Goal: Transaction & Acquisition: Purchase product/service

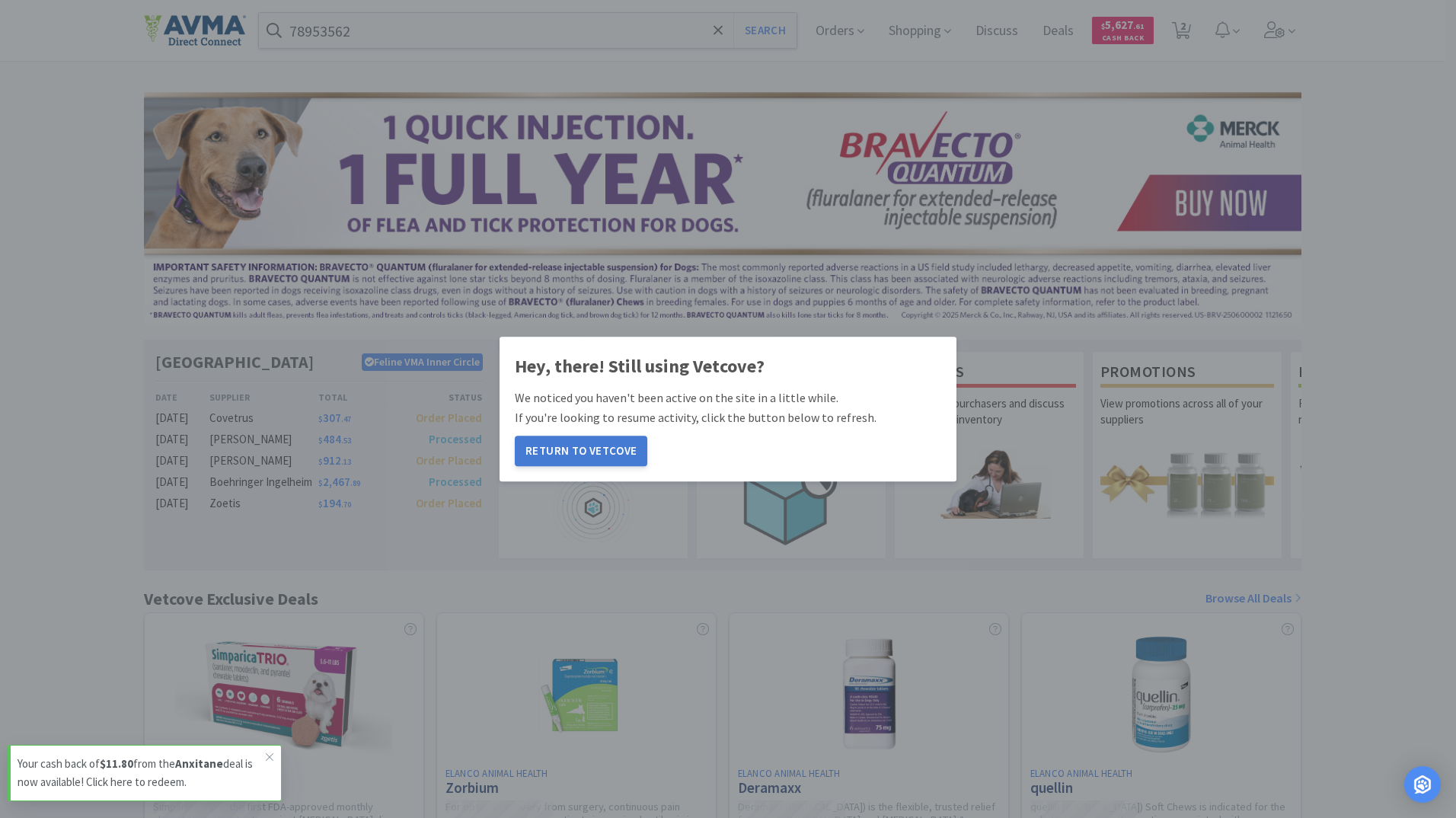
click at [601, 447] on button "Return to Vetcove" at bounding box center [581, 451] width 132 height 30
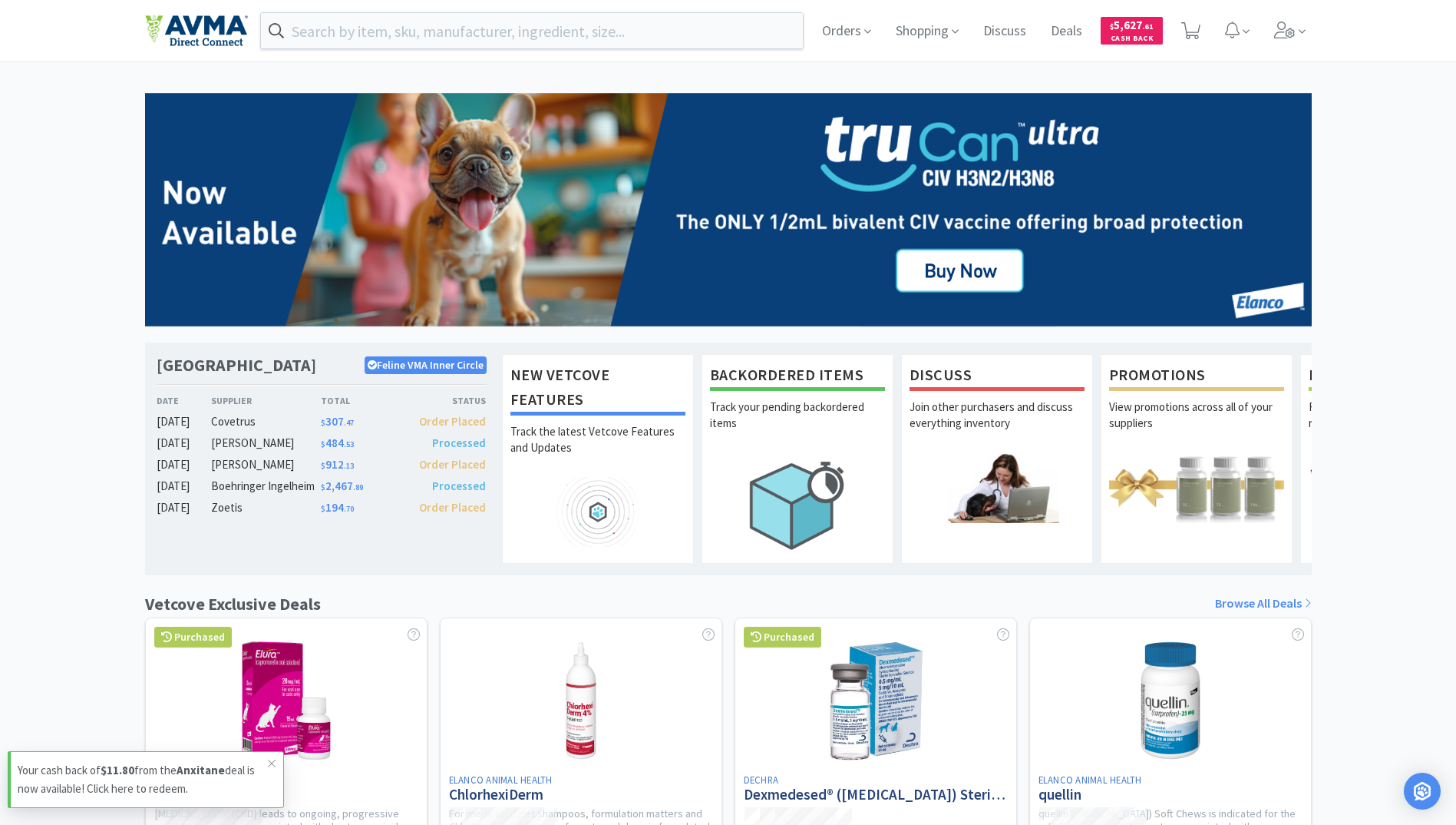
click at [1376, 167] on div "[GEOGRAPHIC_DATA] Feline VMA Inner Circle Date Supplier Total Status [DATE] Cov…" at bounding box center [728, 677] width 1456 height 1169
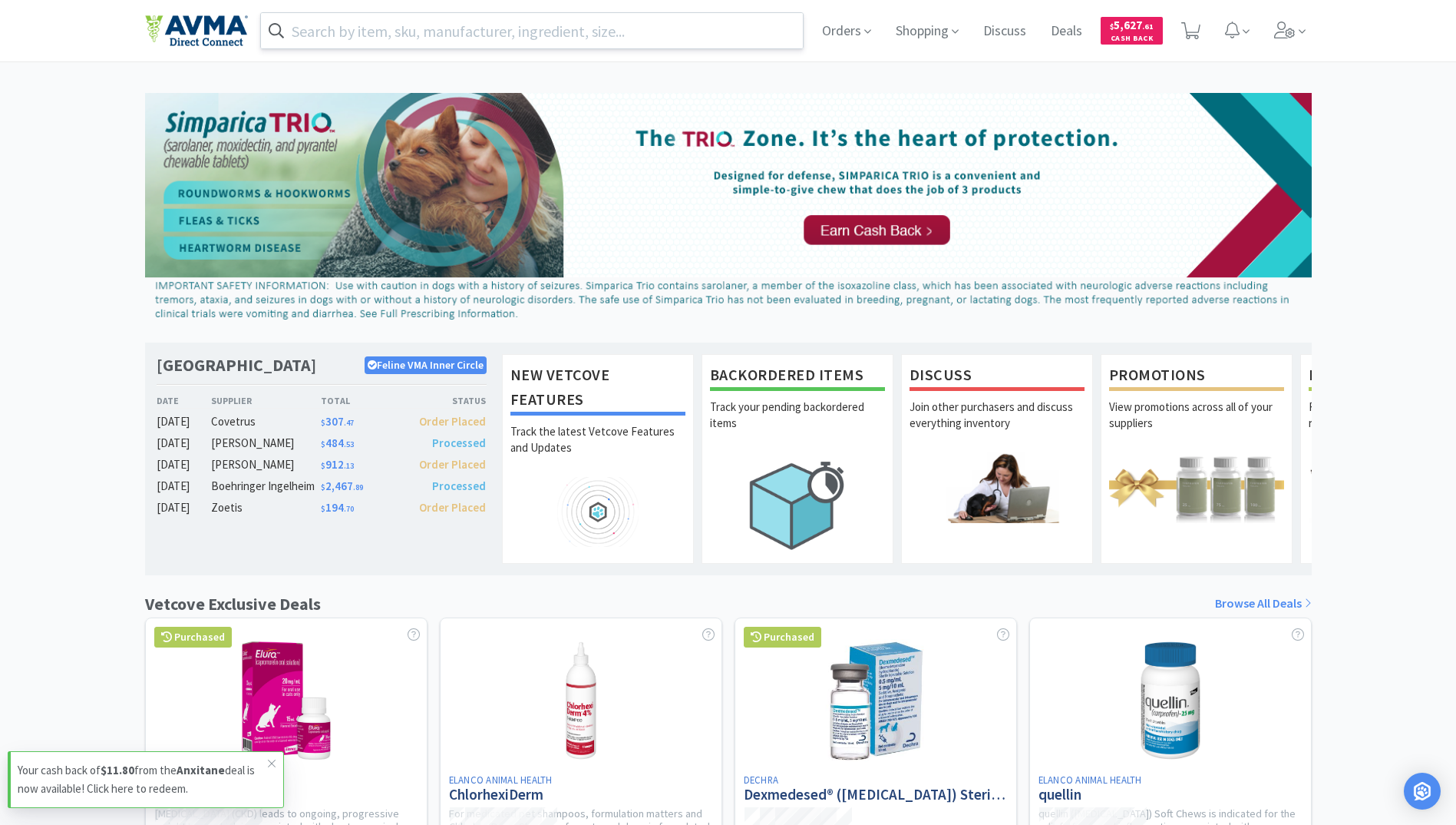
click at [478, 13] on div at bounding box center [532, 31] width 544 height 37
click at [448, 23] on input "text" at bounding box center [532, 30] width 543 height 35
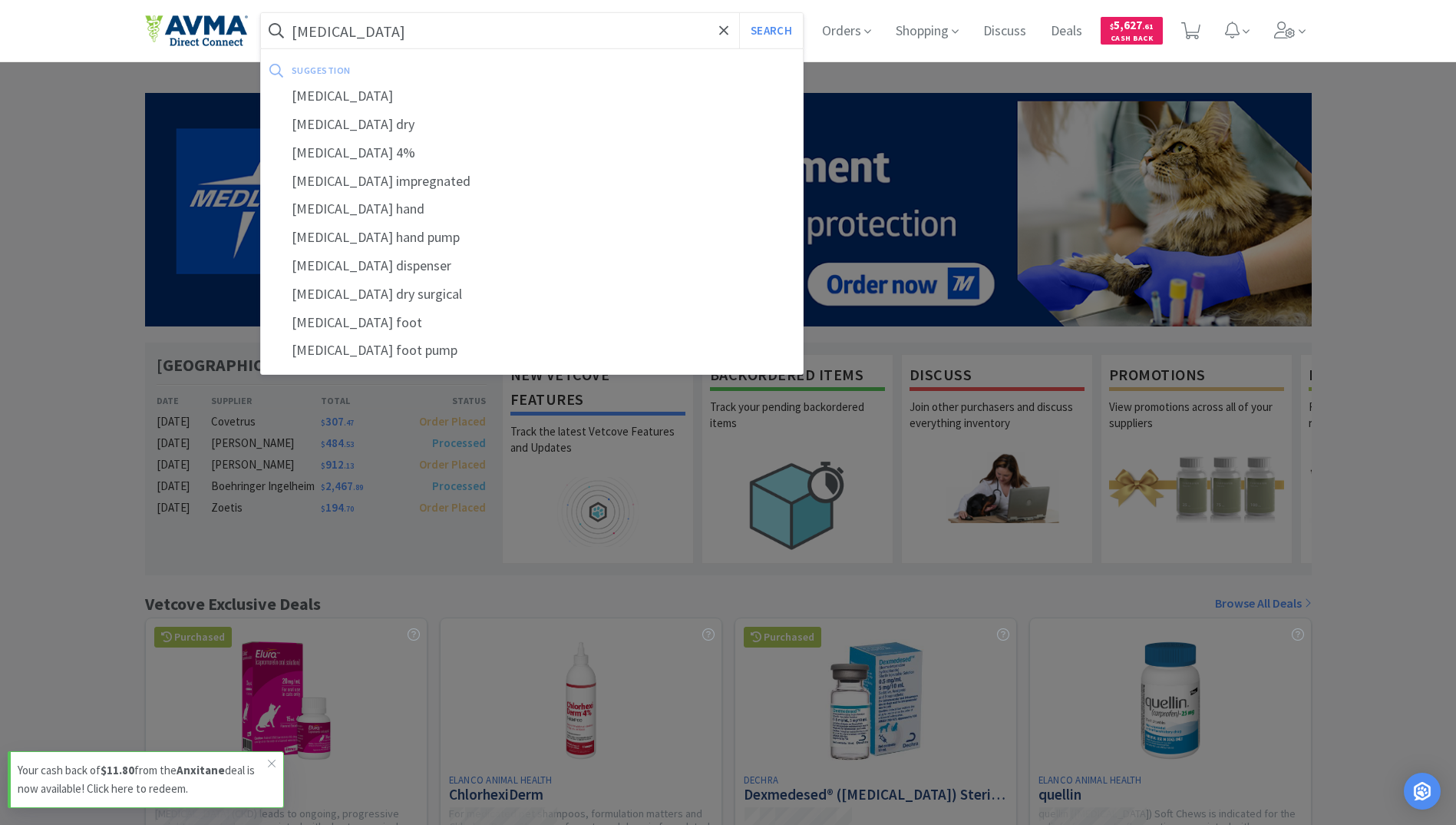
type input "ez scrub"
click at [739, 13] on button "Search" at bounding box center [771, 30] width 64 height 35
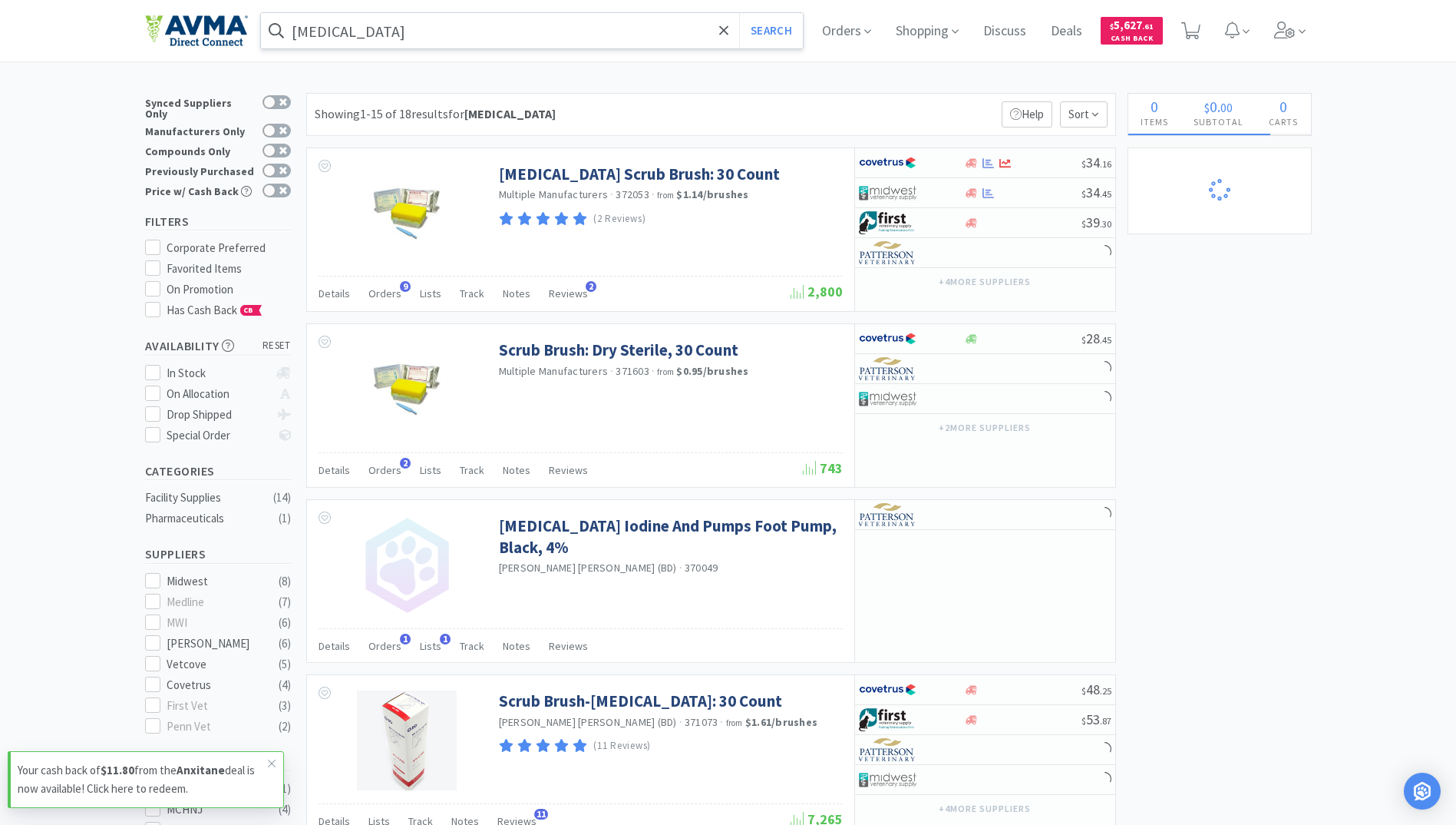
select select "1"
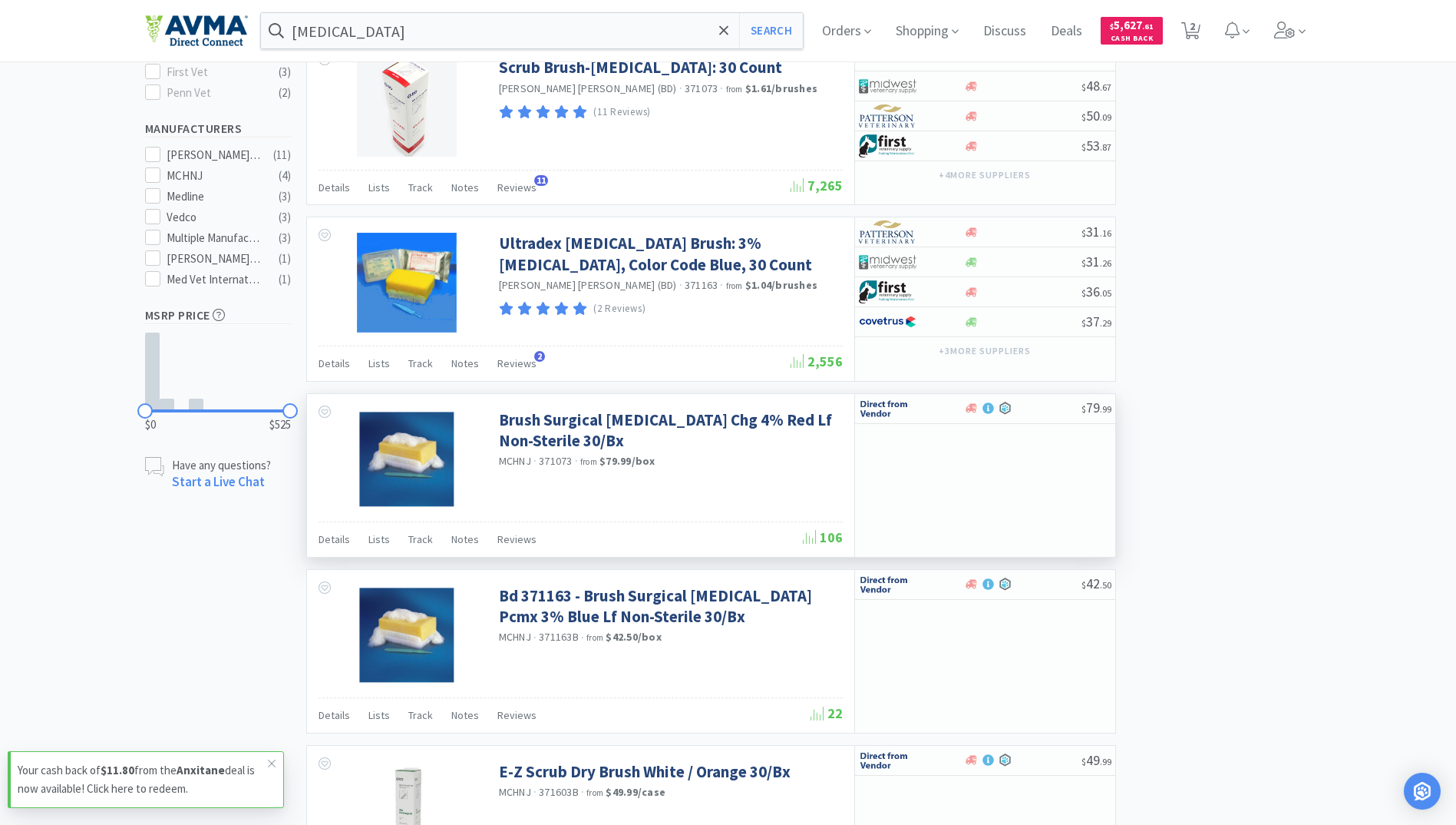
scroll to position [614, 0]
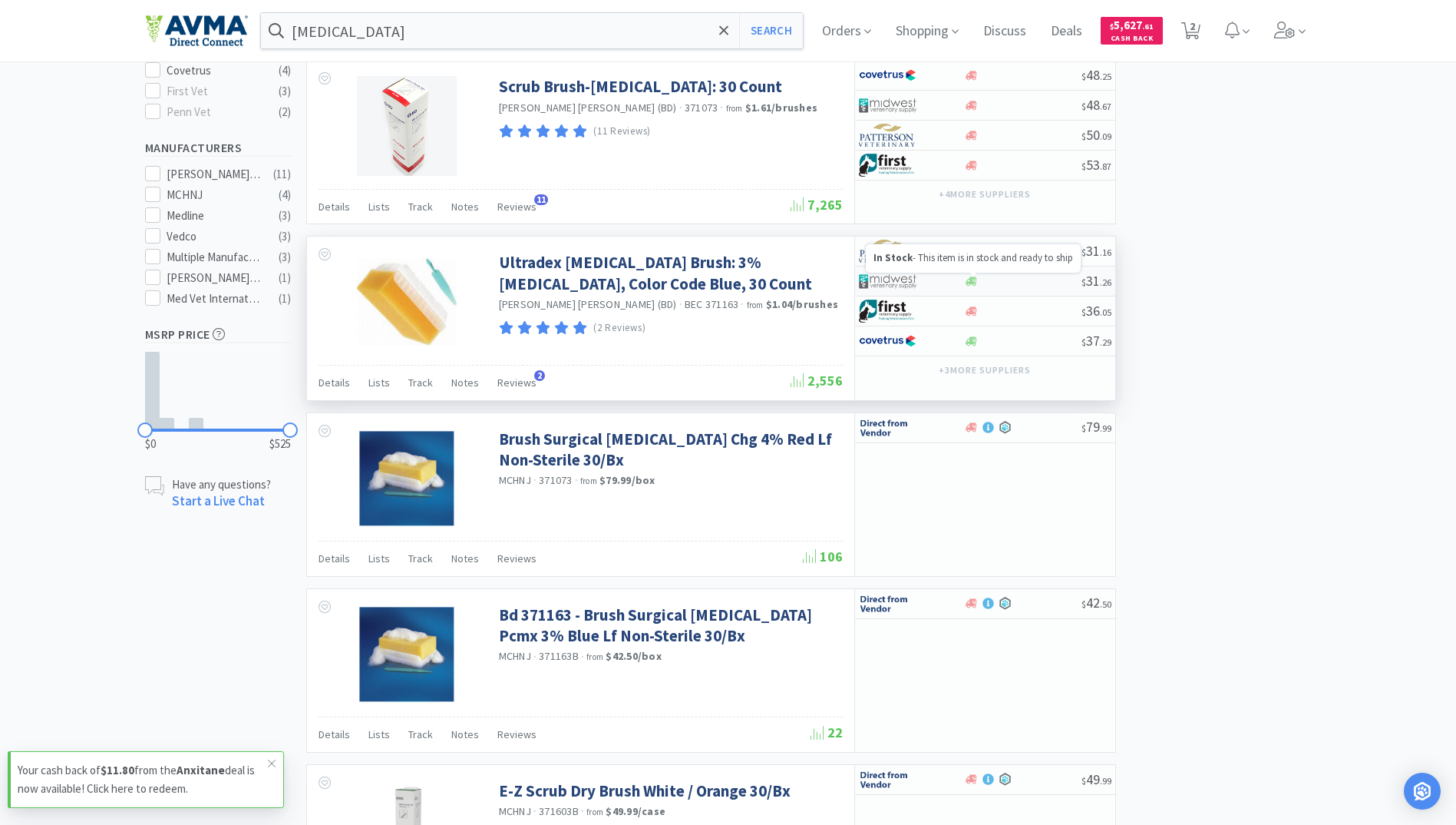
click at [968, 279] on icon at bounding box center [971, 281] width 12 height 9
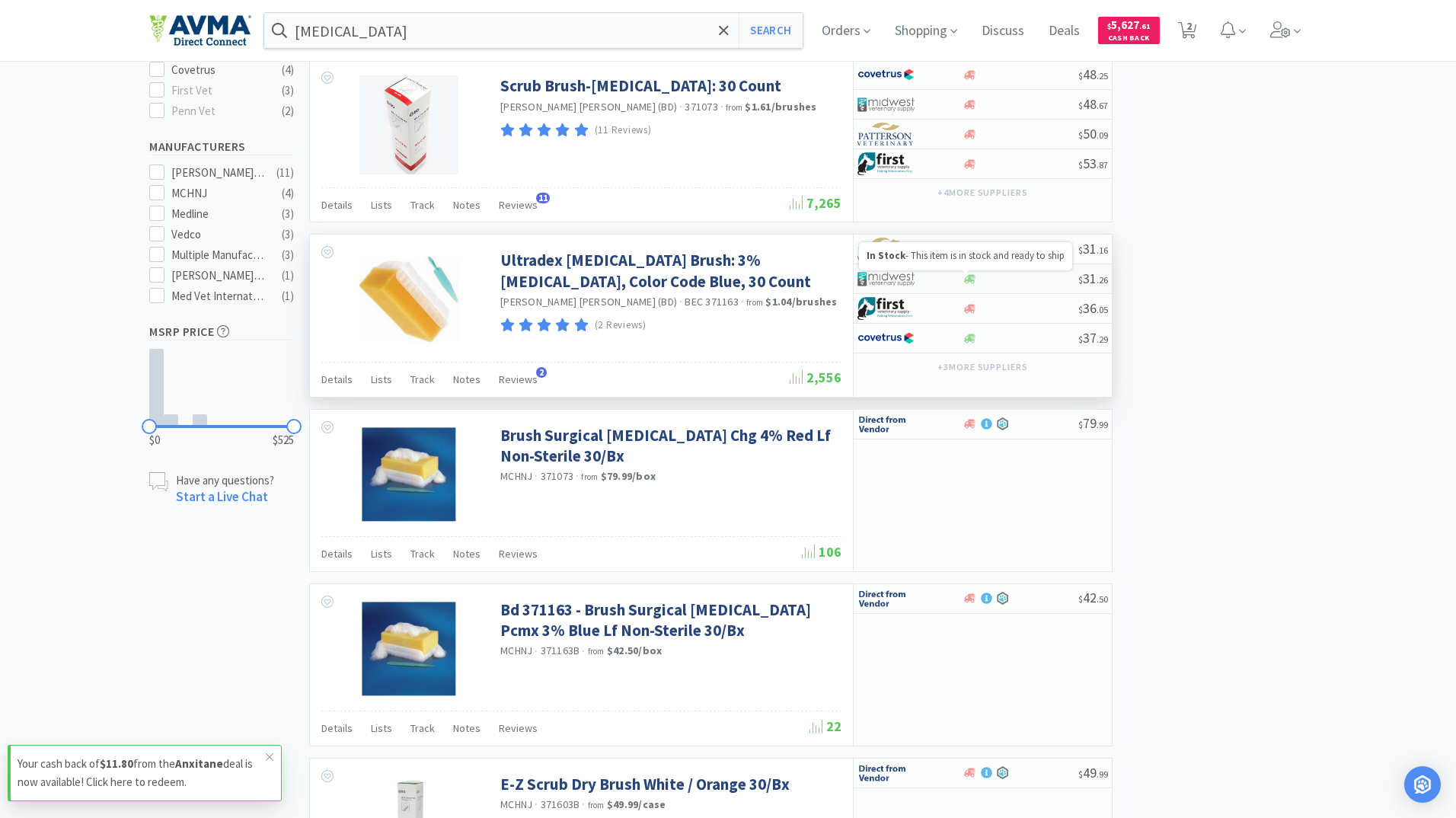
select select "1"
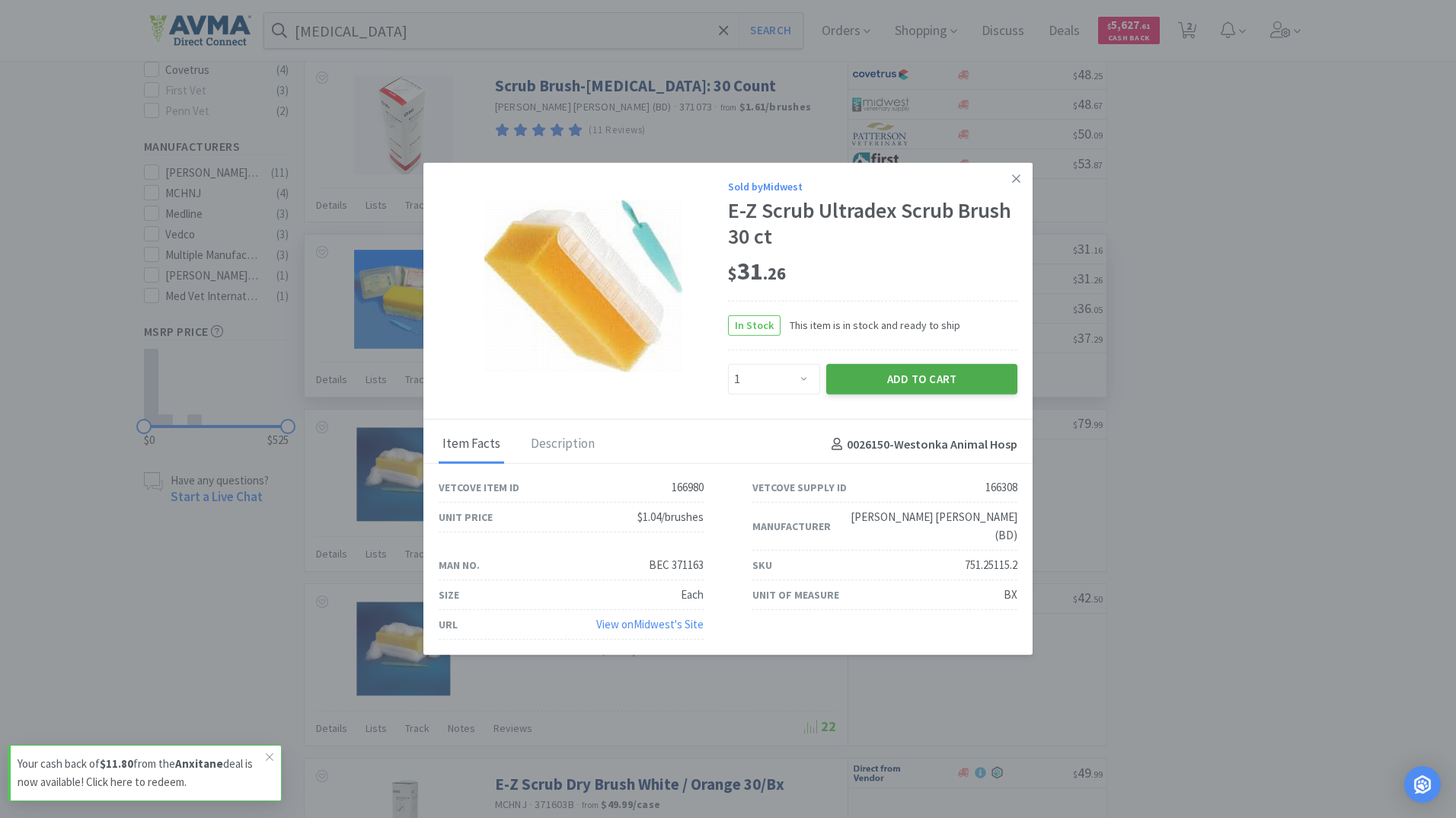
click at [1000, 389] on button "Add to Cart" at bounding box center [922, 379] width 191 height 30
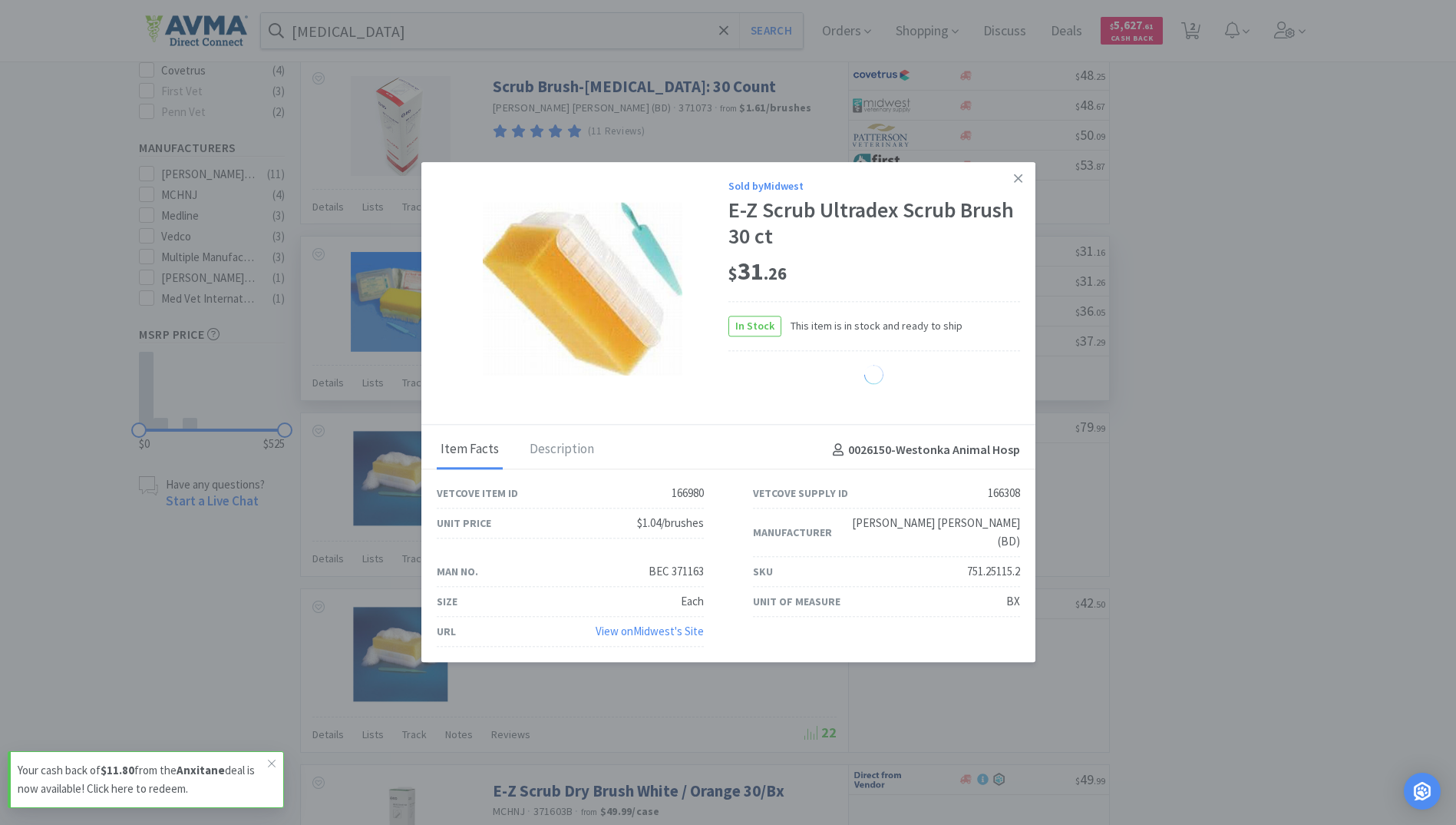
select select "1"
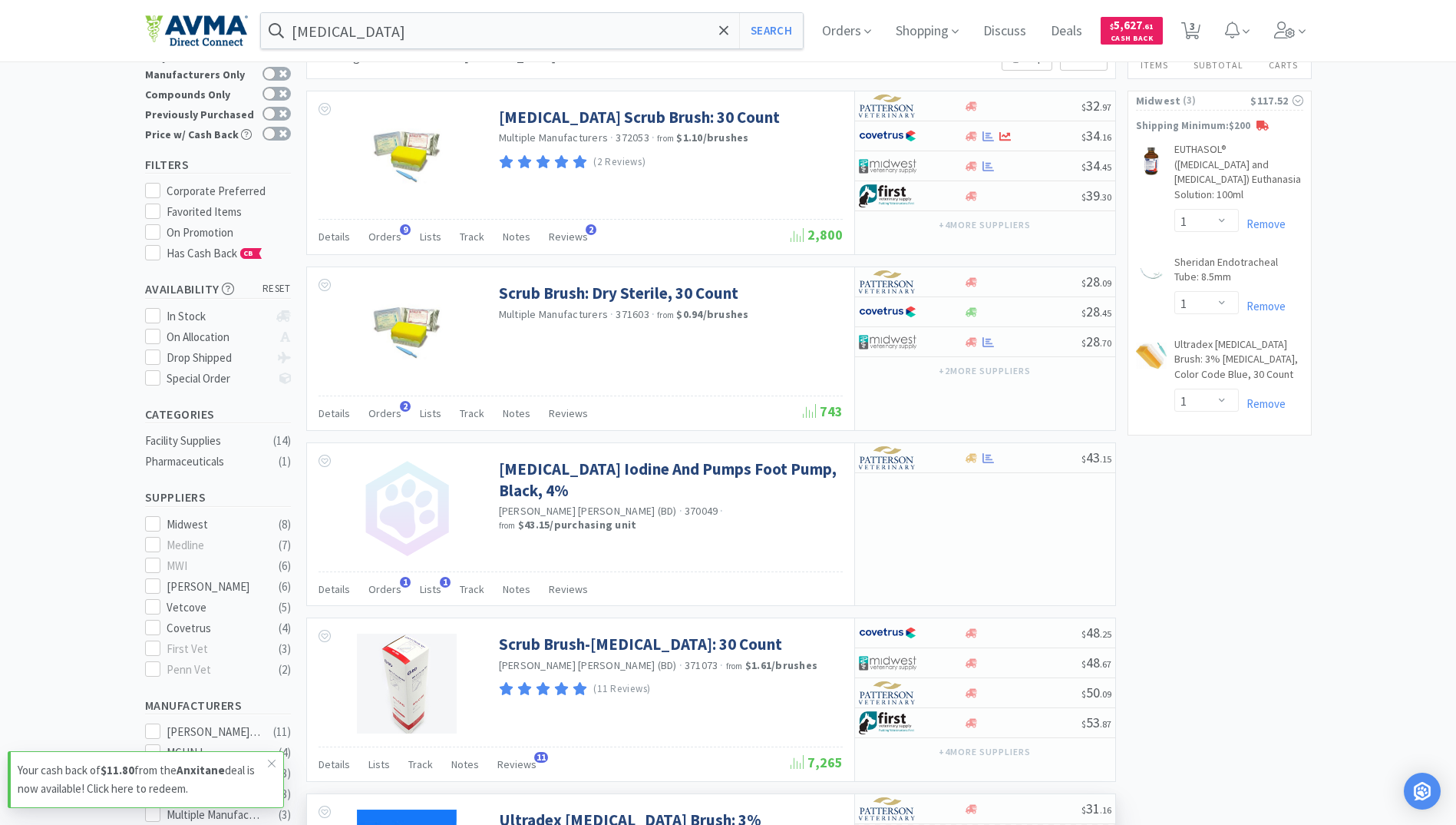
scroll to position [0, 0]
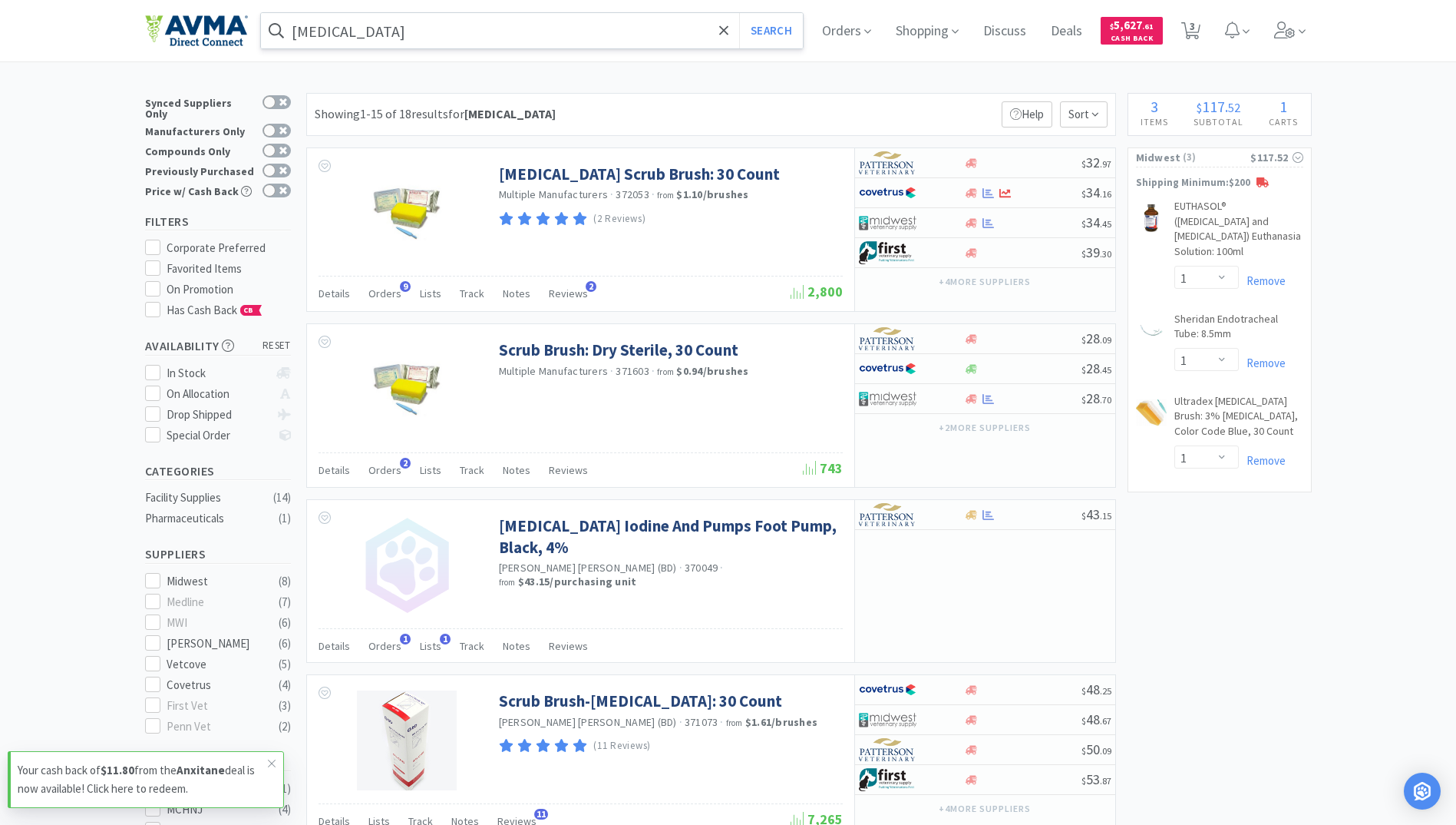
click at [415, 33] on input "ez scrub" at bounding box center [532, 30] width 543 height 35
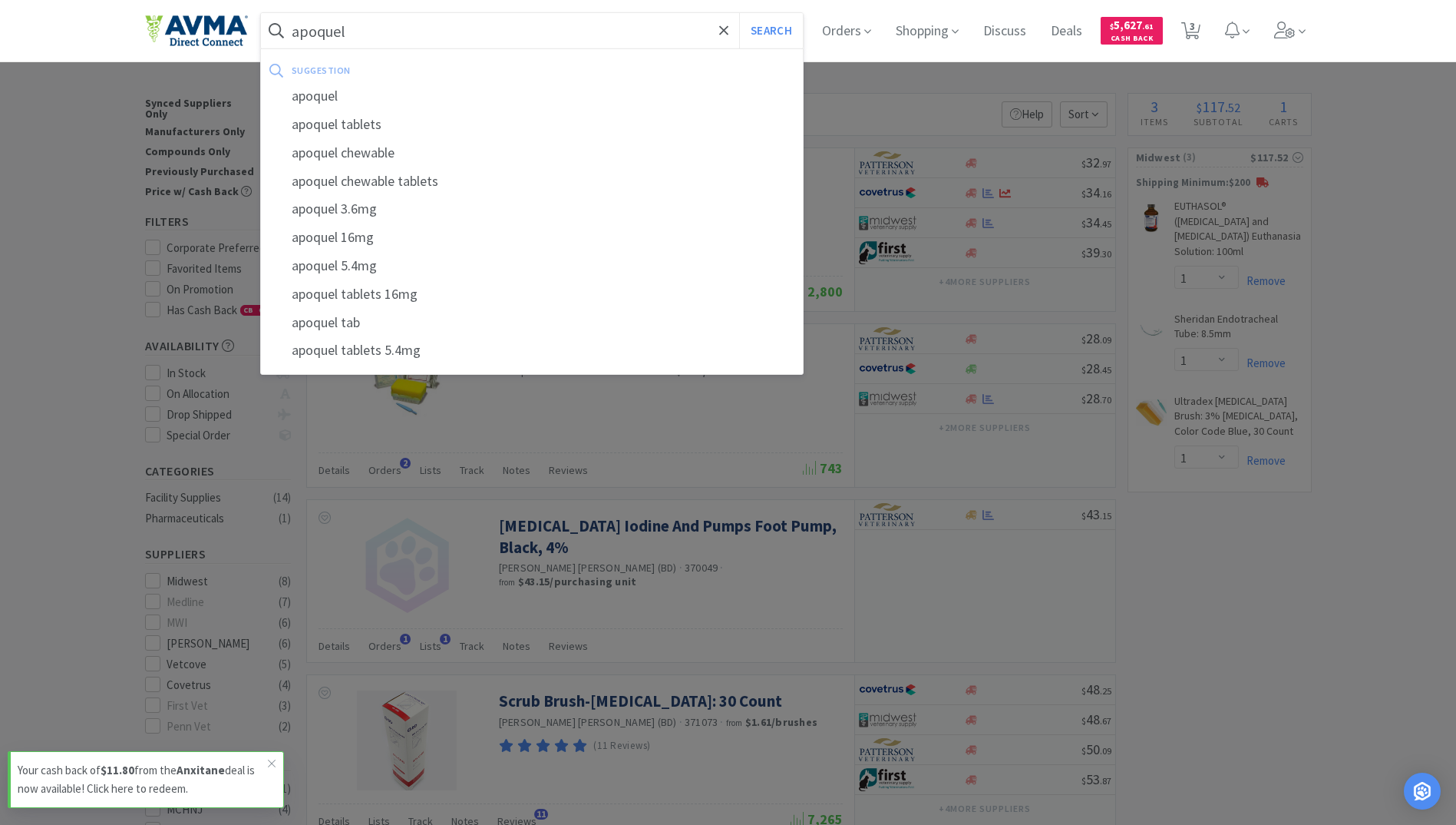
click at [739, 13] on button "Search" at bounding box center [771, 30] width 64 height 35
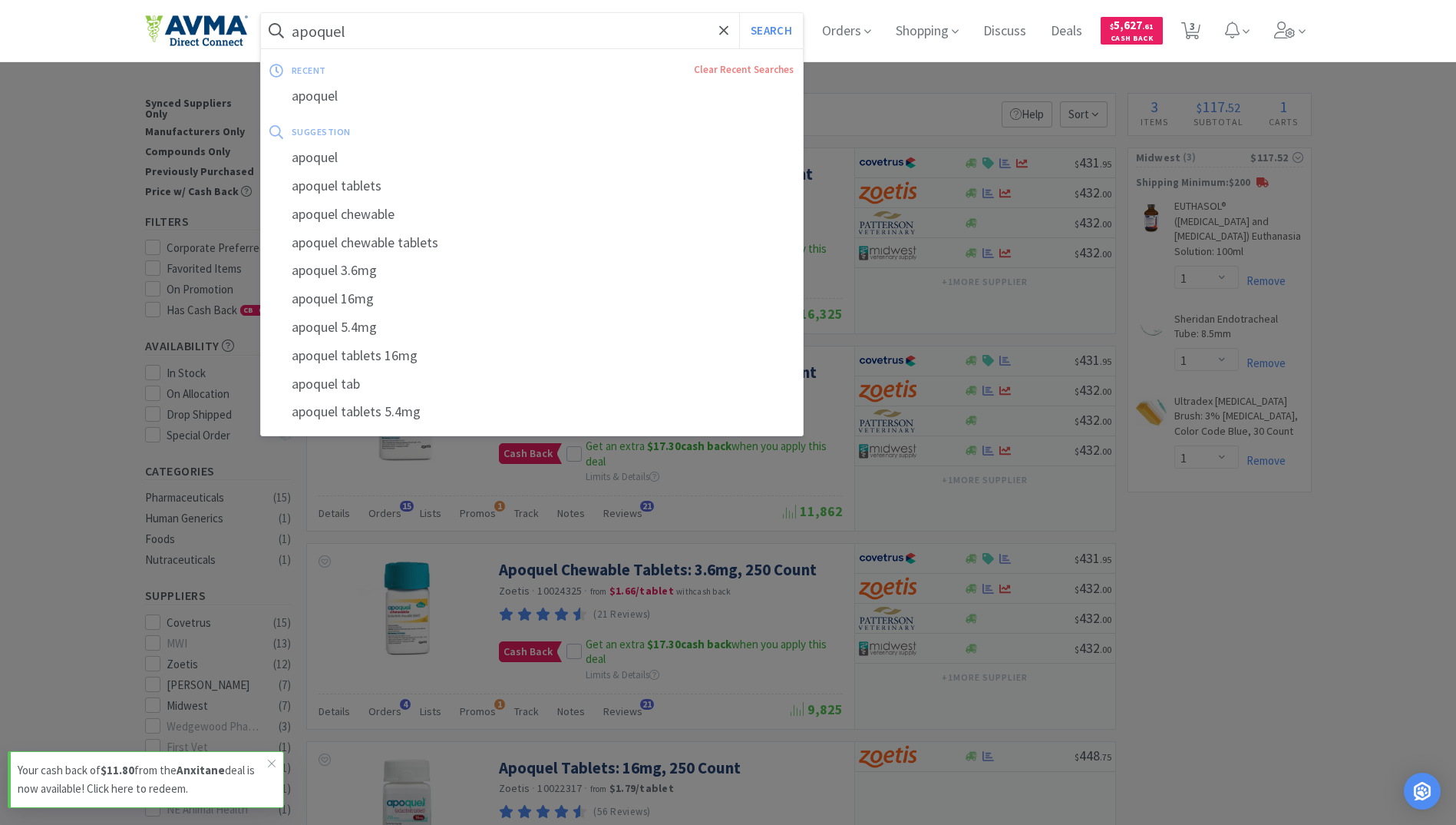
click at [465, 33] on input "apoquel" at bounding box center [532, 30] width 543 height 35
click at [435, 33] on input "apoquel" at bounding box center [532, 30] width 543 height 35
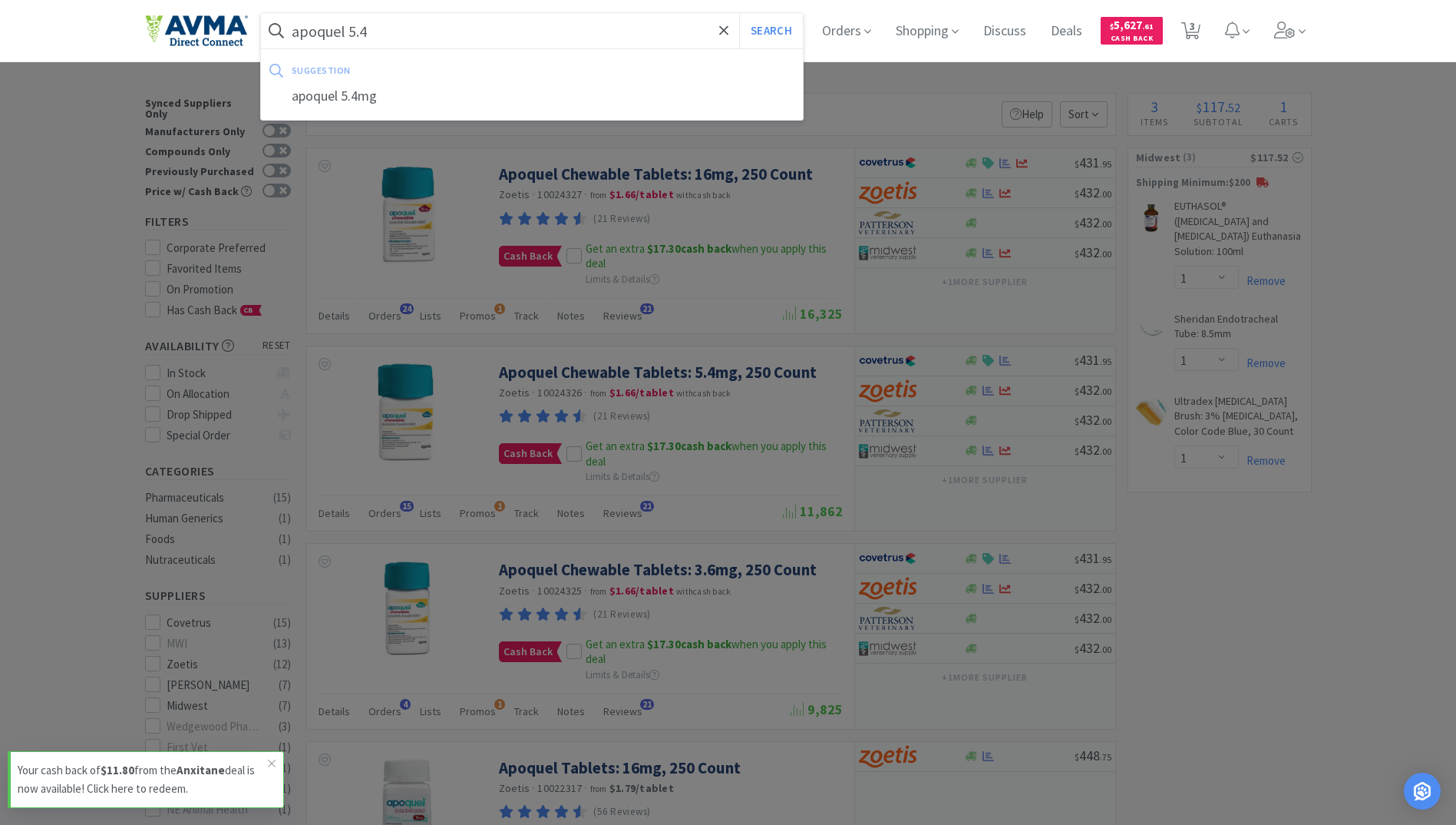
click at [739, 13] on button "Search" at bounding box center [771, 30] width 64 height 35
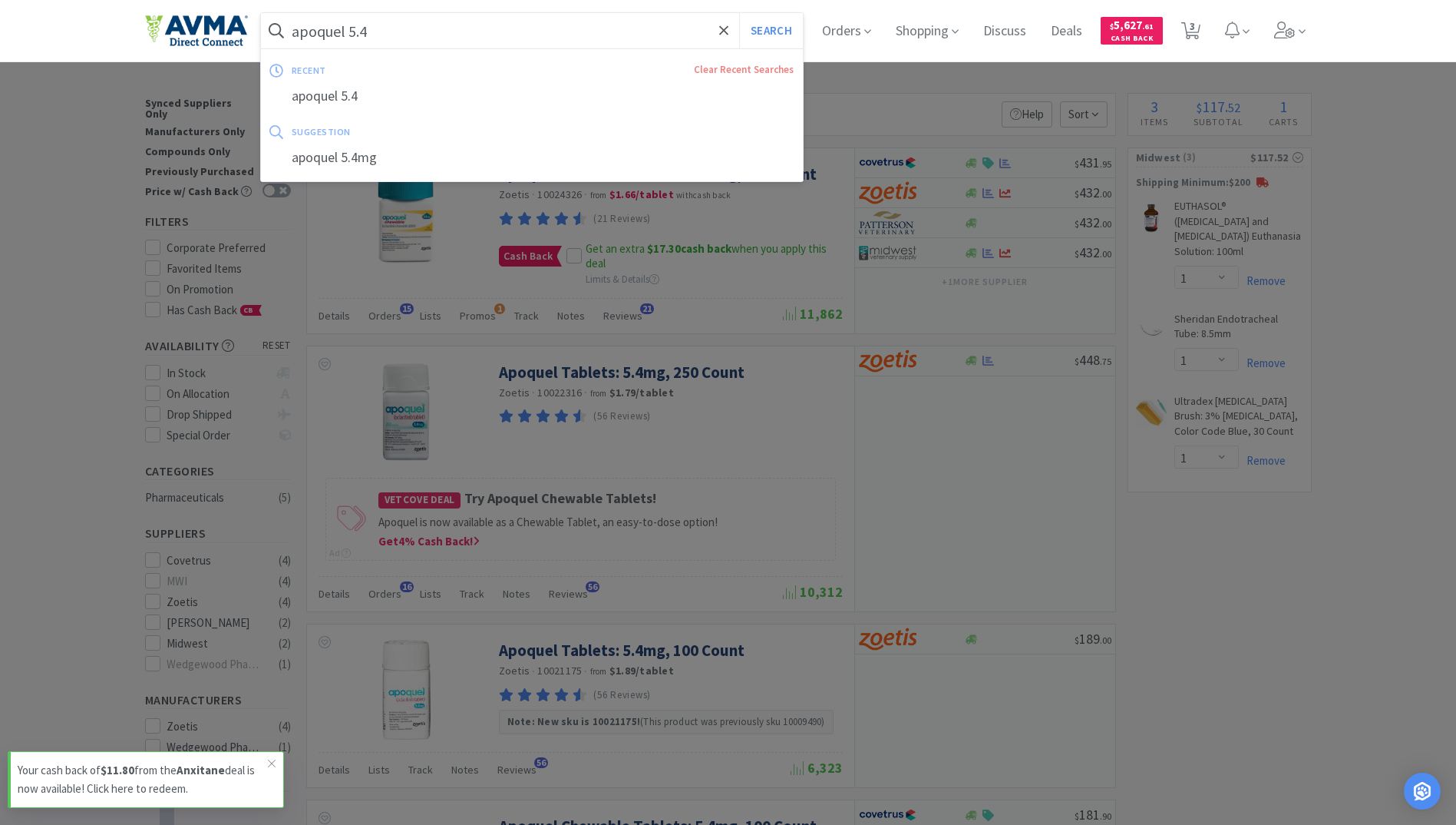
click at [384, 29] on input "apoquel 5.4" at bounding box center [532, 30] width 543 height 35
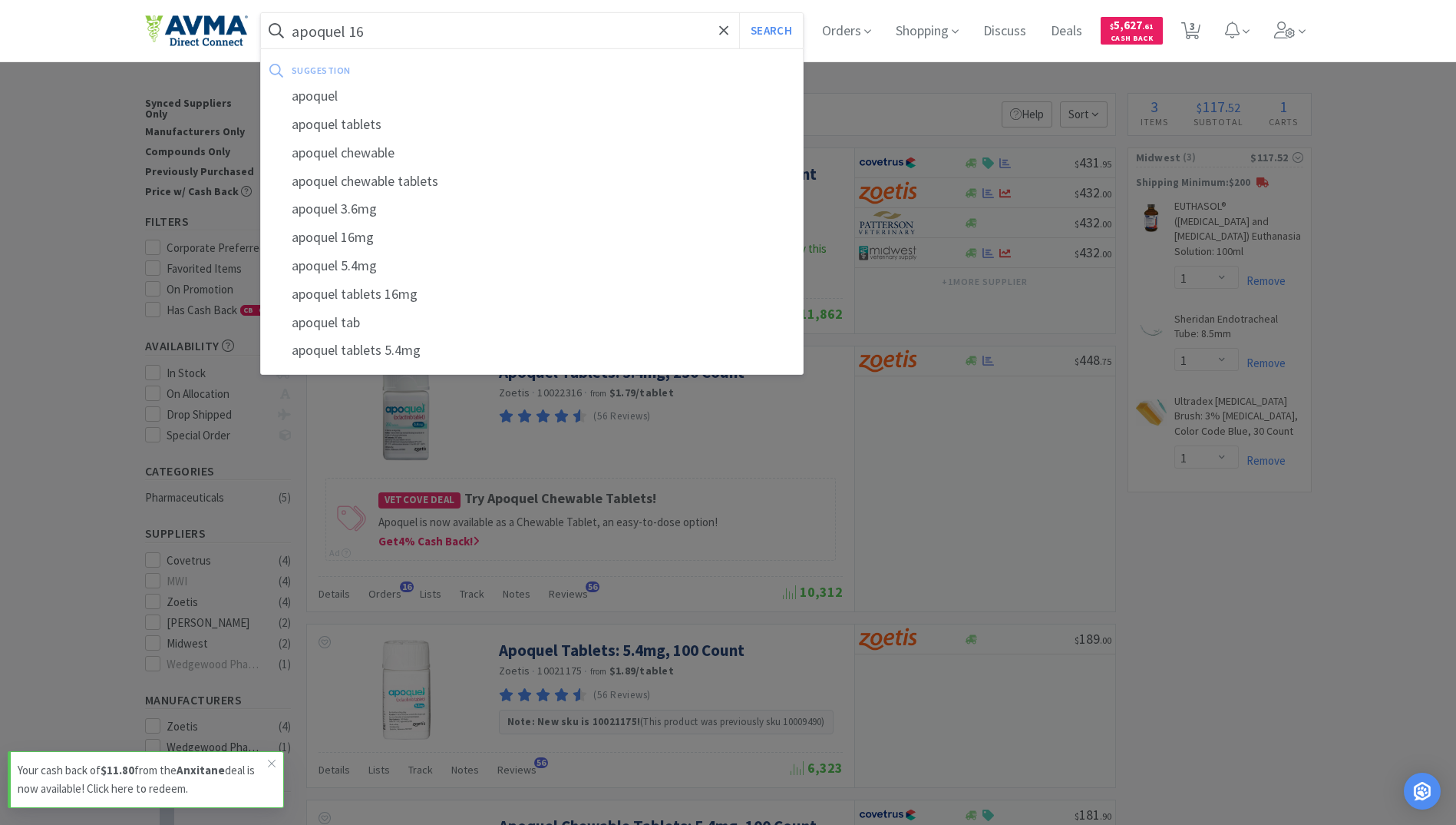
click at [739, 13] on button "Search" at bounding box center [771, 30] width 64 height 35
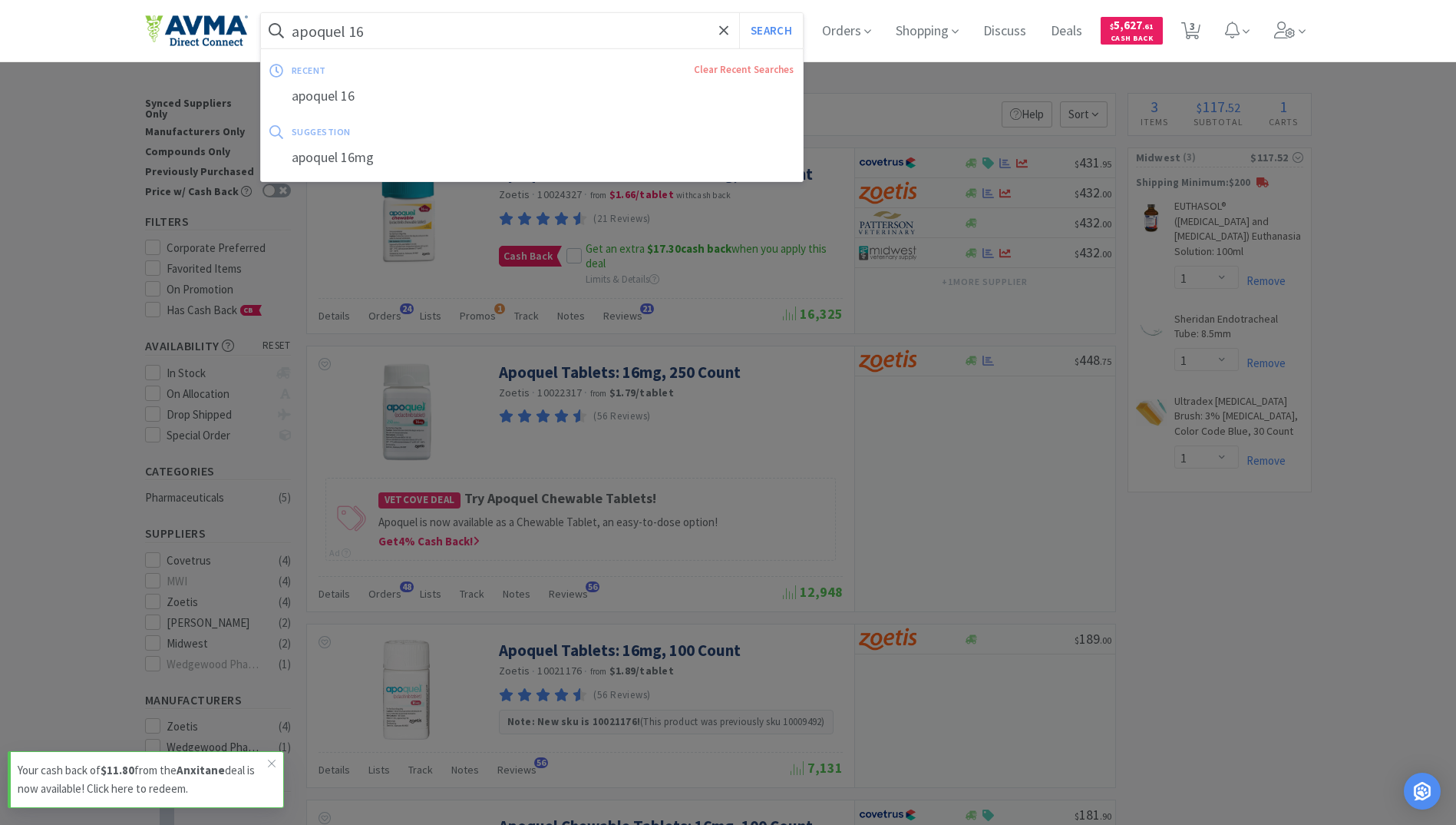
click at [431, 31] on input "apoquel 16" at bounding box center [532, 30] width 543 height 35
click at [417, 32] on input "apoquel 16" at bounding box center [532, 30] width 543 height 35
click at [739, 13] on button "Search" at bounding box center [771, 30] width 64 height 35
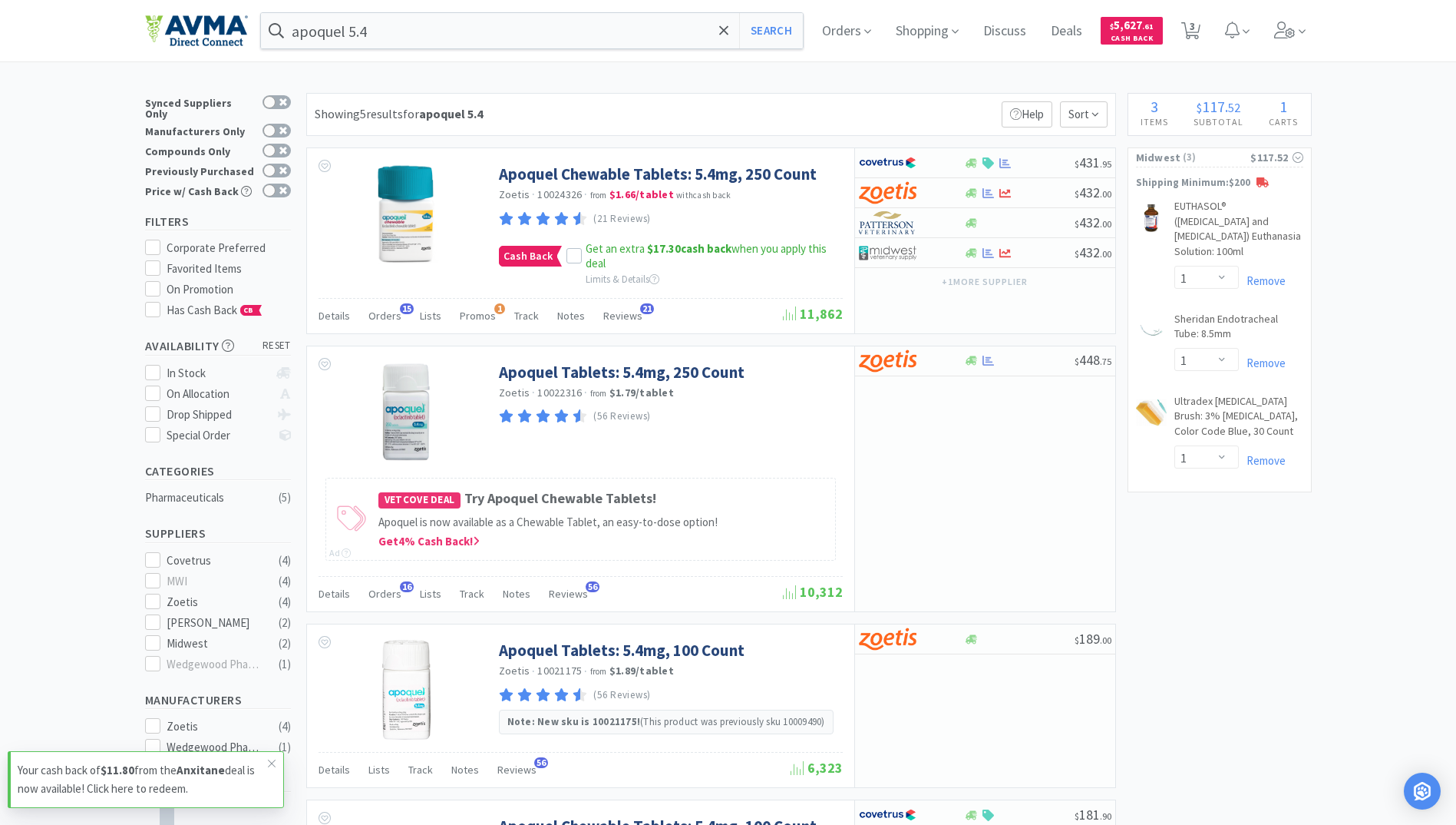
click at [1267, 640] on div "× Filter Results Synced Suppliers Only Manufacturers Only Compounds Only Previo…" at bounding box center [728, 664] width 1167 height 1142
click at [1262, 648] on div "× Filter Results Synced Suppliers Only Manufacturers Only Compounds Only Previo…" at bounding box center [728, 664] width 1167 height 1142
click at [398, 13] on div "apoquel 5.4 Search Orders Shopping Discuss Discuss Deals Deals $ 5,627 . 61 Cas…" at bounding box center [728, 31] width 1167 height 61
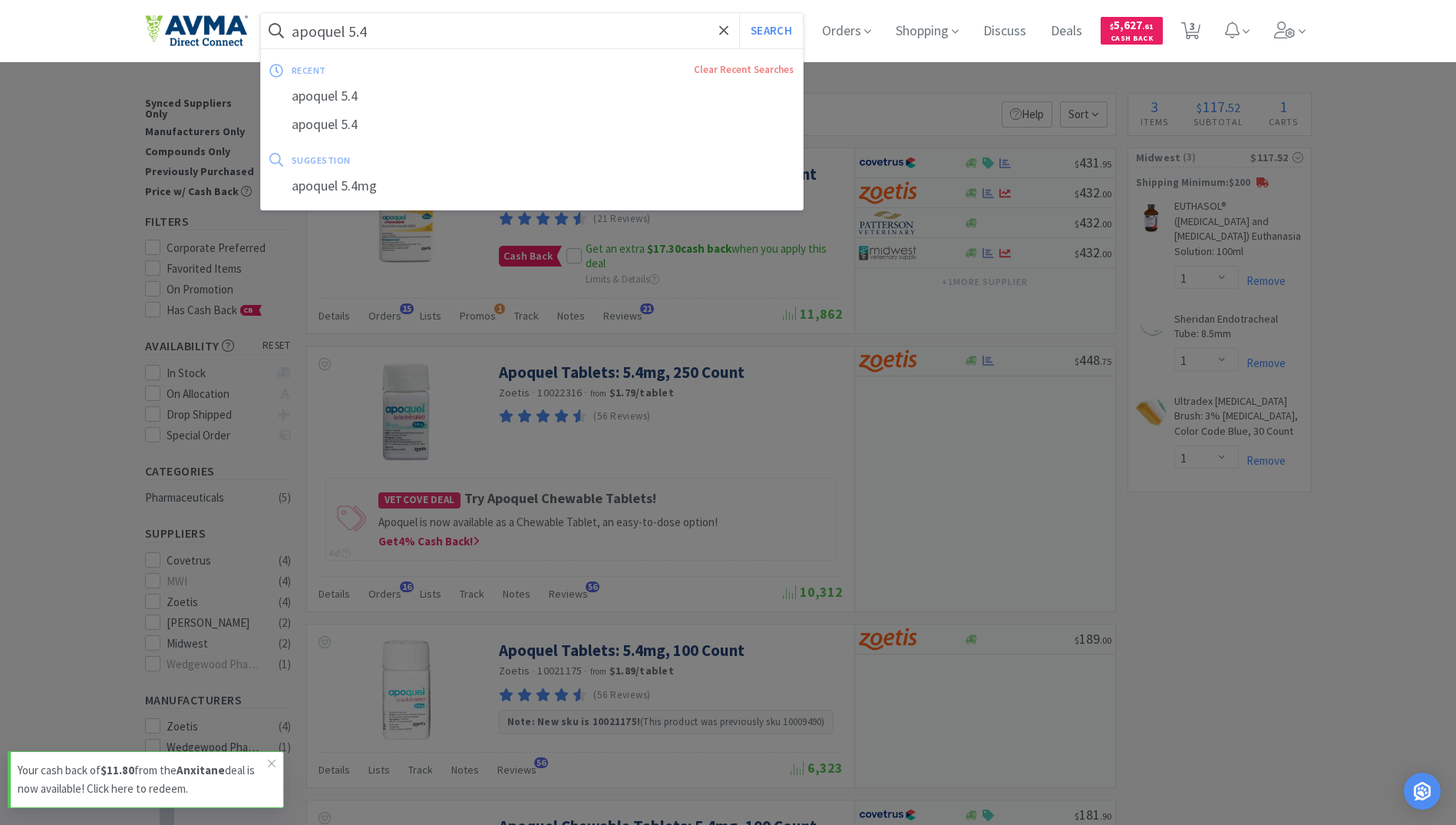
click at [403, 23] on input "apoquel 5.4" at bounding box center [532, 30] width 543 height 35
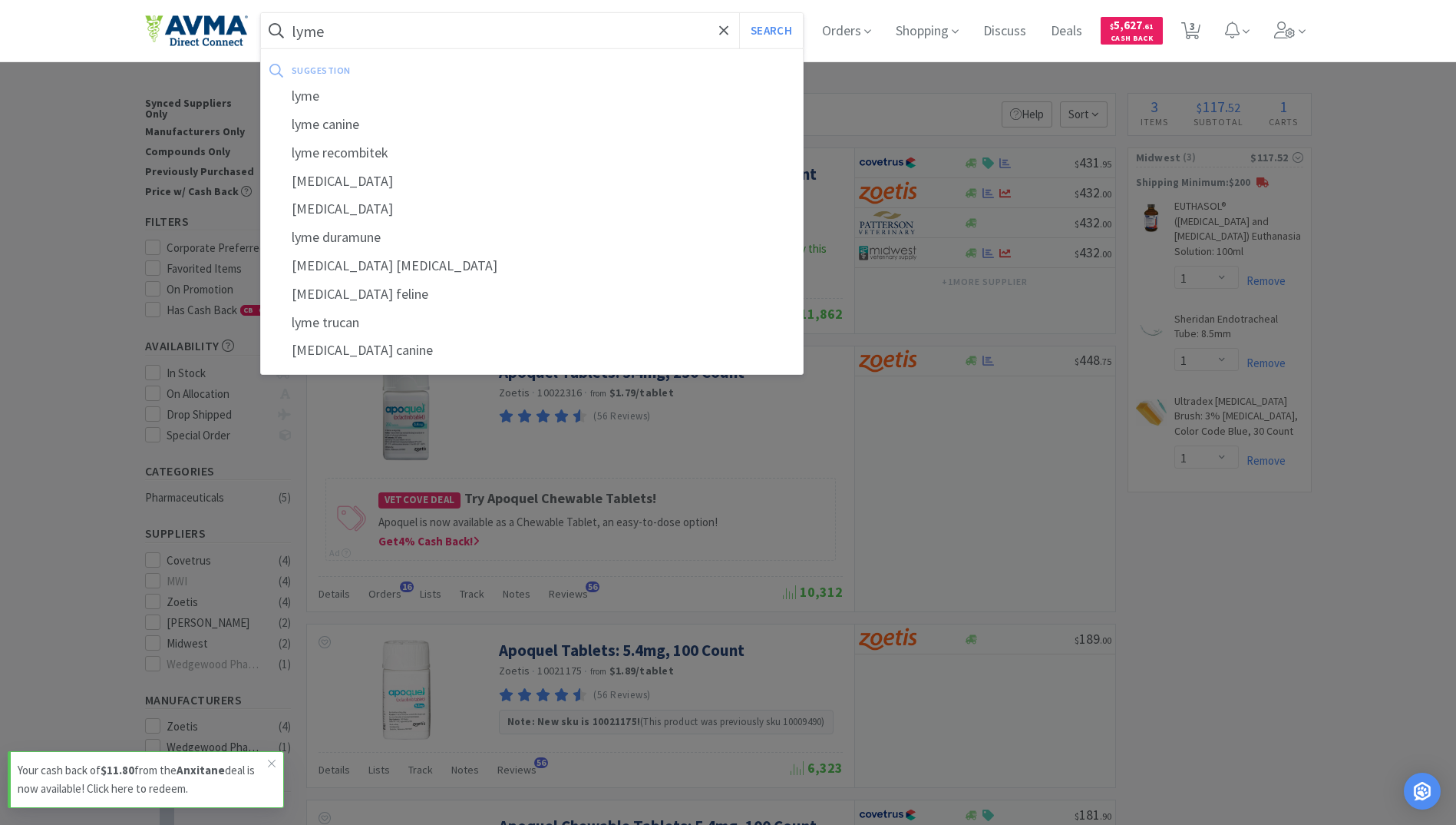
type input "lyme"
click at [739, 13] on button "Search" at bounding box center [771, 30] width 64 height 35
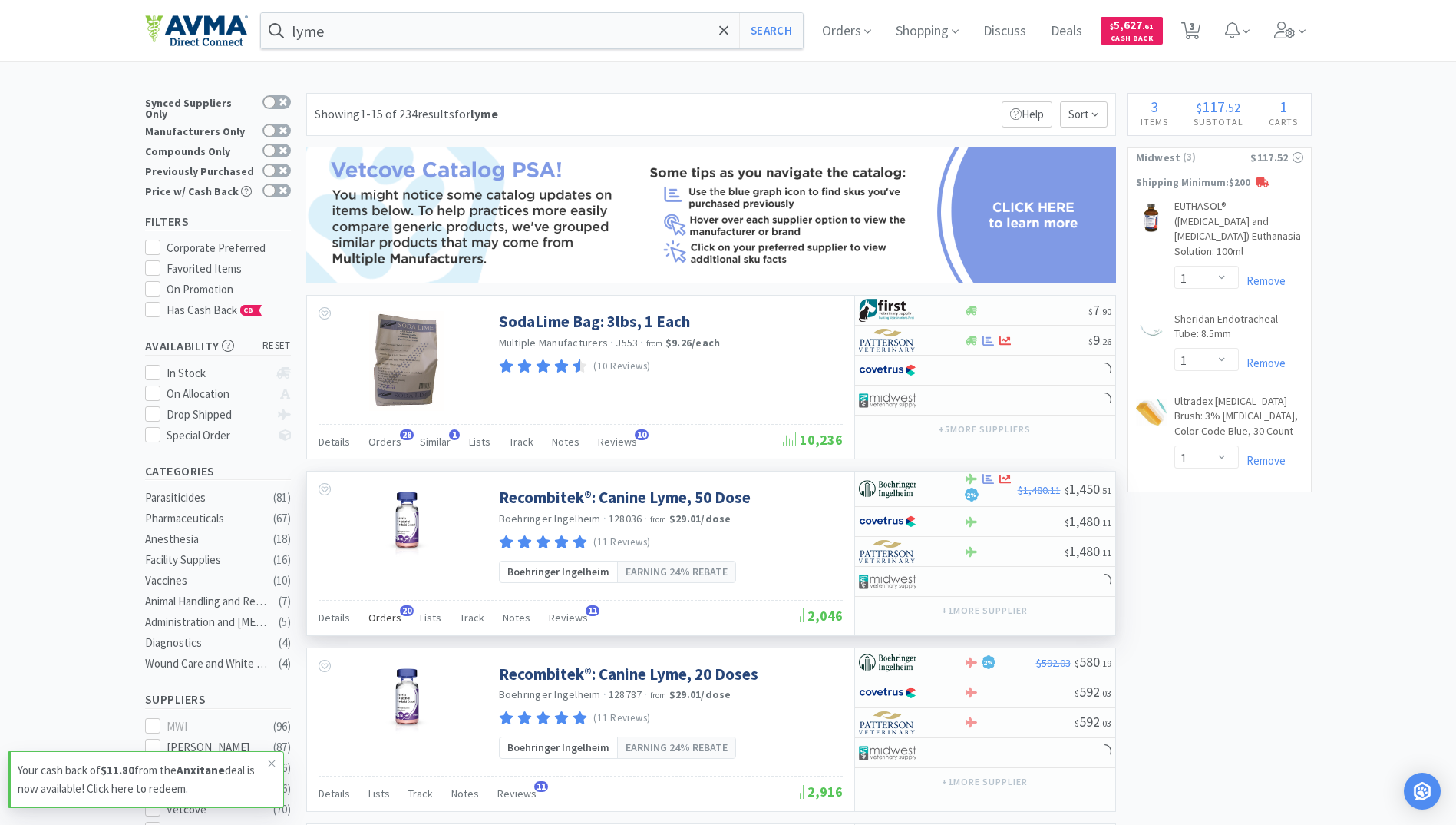
click at [382, 618] on span "Orders" at bounding box center [384, 617] width 33 height 14
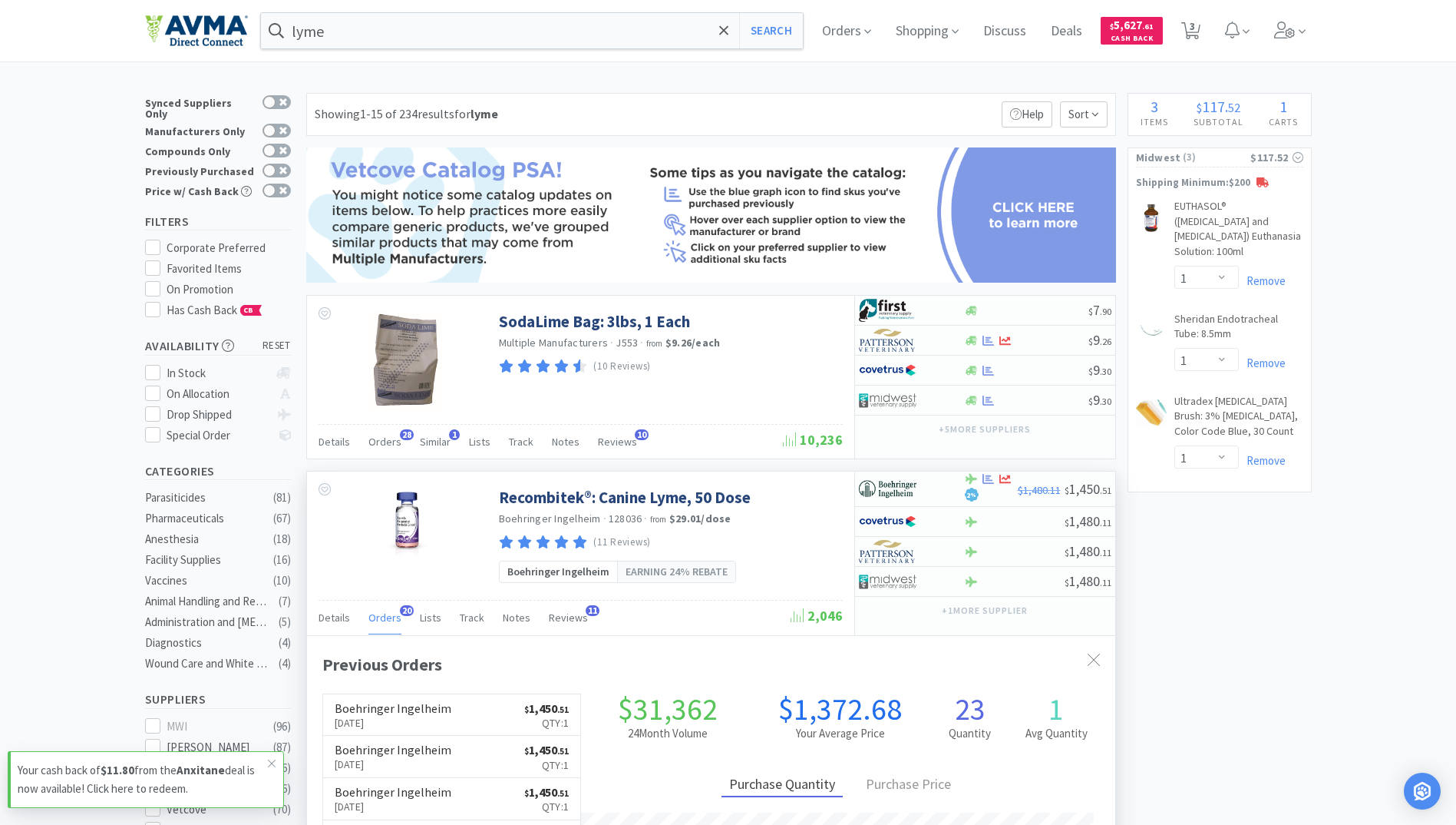
scroll to position [412, 809]
click at [361, 715] on p "Sep 15th, 2025" at bounding box center [393, 722] width 117 height 17
